Goal: Information Seeking & Learning: Learn about a topic

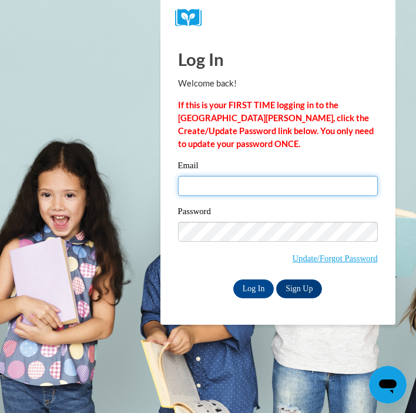
type input "ersotoaragon@valdosta.edu"
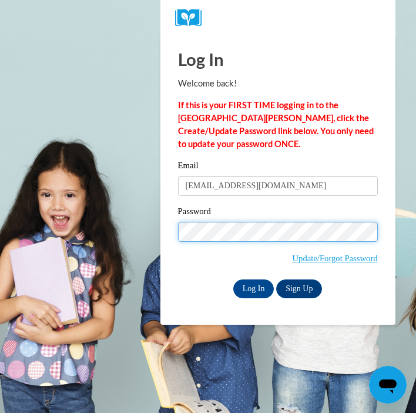
click at [253, 287] on input "Log In" at bounding box center [253, 288] width 41 height 19
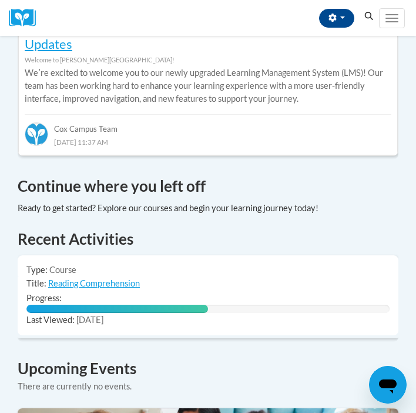
scroll to position [692, 0]
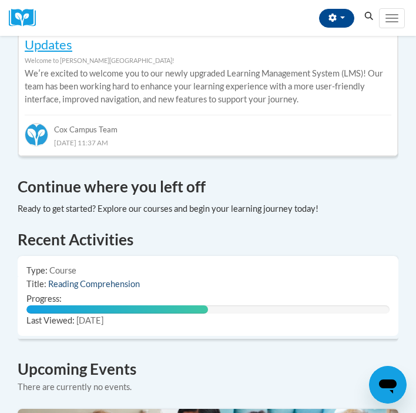
click at [123, 279] on link "Reading Comprehension" at bounding box center [94, 284] width 92 height 10
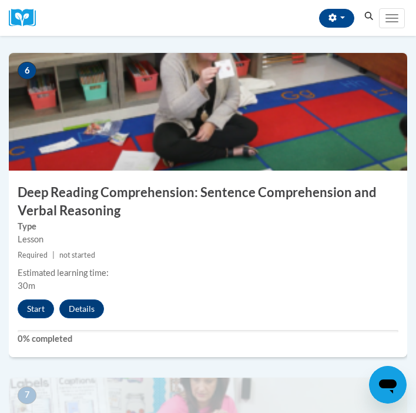
scroll to position [1790, 0]
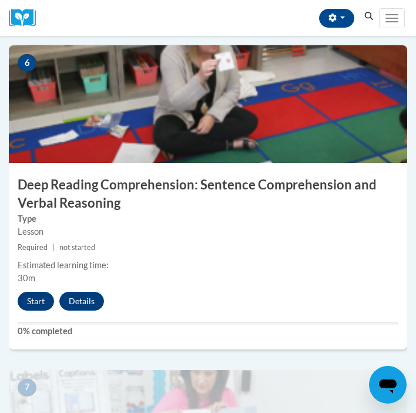
click at [41, 297] on button "Start" at bounding box center [36, 300] width 36 height 19
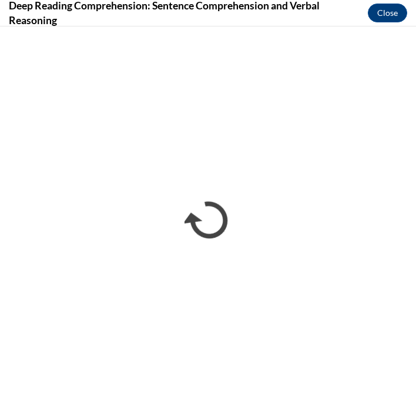
scroll to position [0, 0]
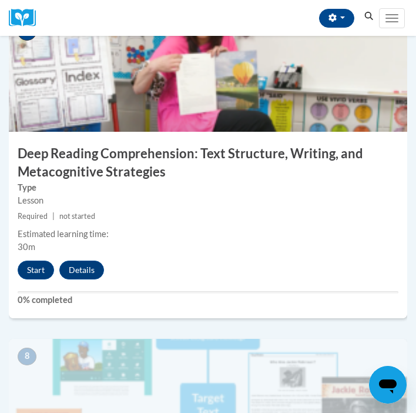
scroll to position [2143, 0]
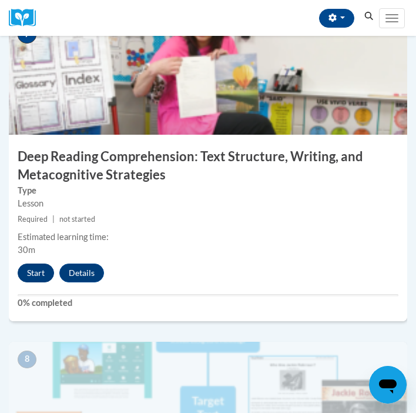
click at [39, 270] on button "Start" at bounding box center [36, 272] width 36 height 19
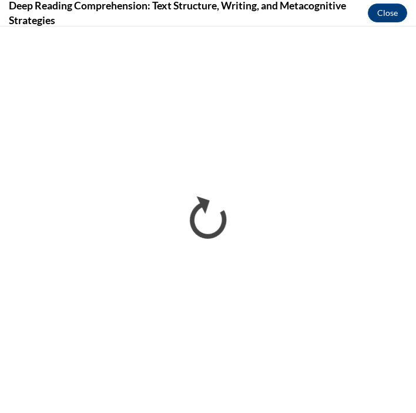
scroll to position [0, 0]
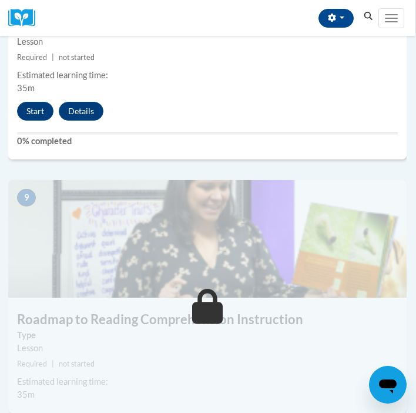
scroll to position [2613, 1]
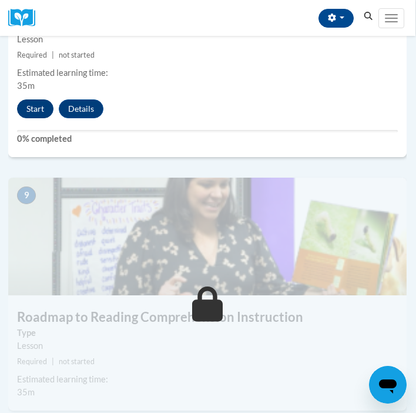
click at [38, 102] on button "Start" at bounding box center [35, 108] width 36 height 19
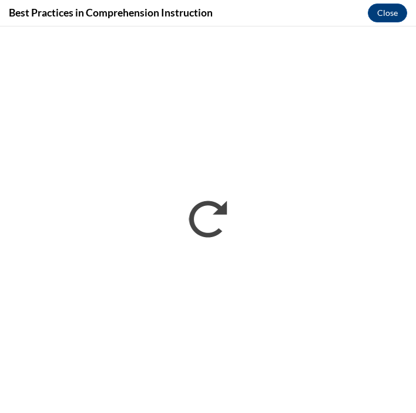
scroll to position [0, 0]
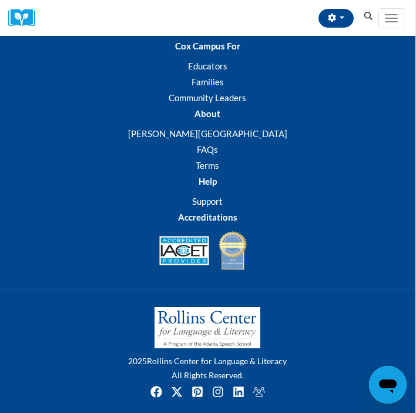
scroll to position [3428, 1]
